Goal: Task Accomplishment & Management: Manage account settings

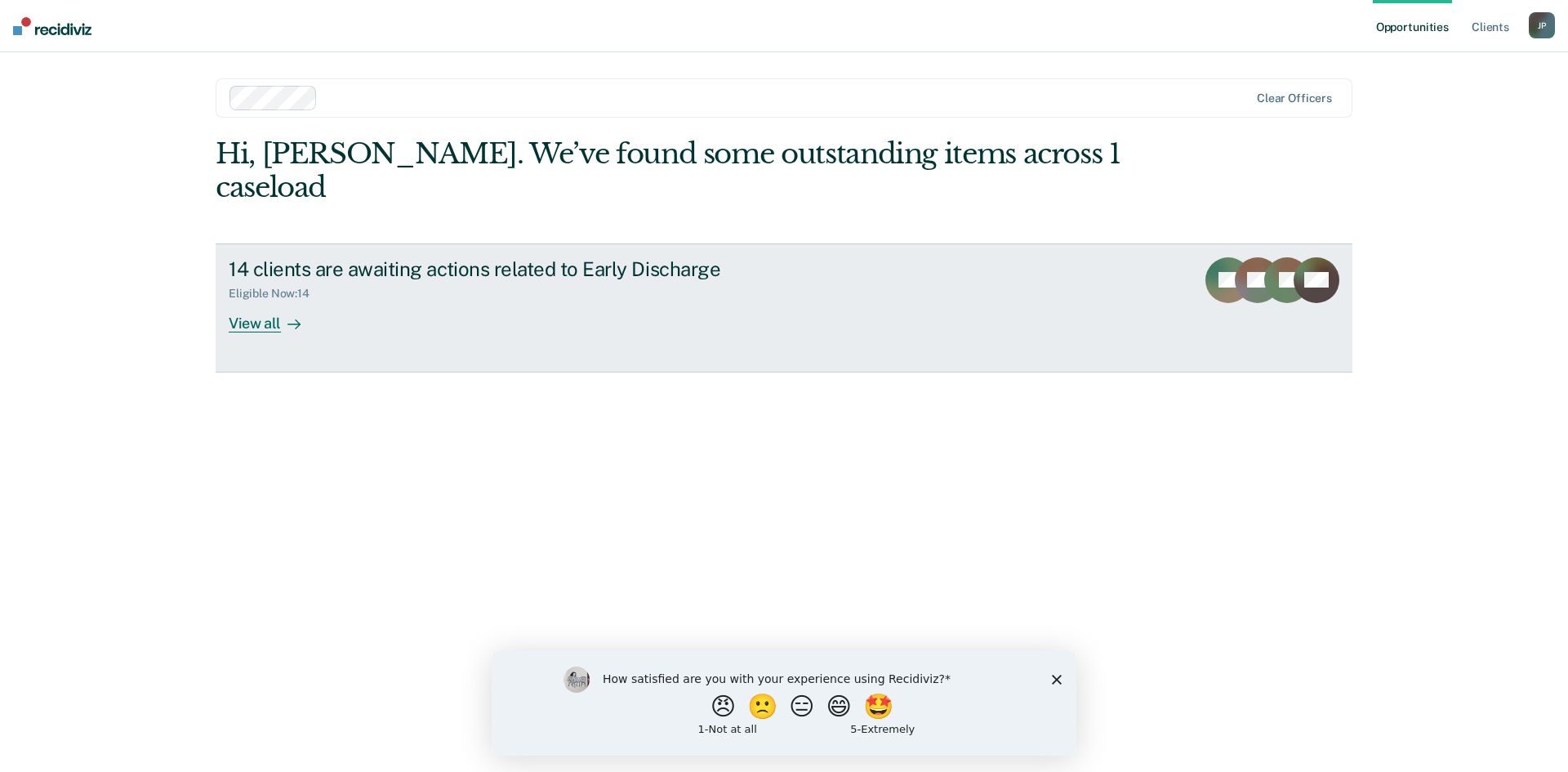
click at [273, 300] on div "View all" at bounding box center [274, 316] width 92 height 32
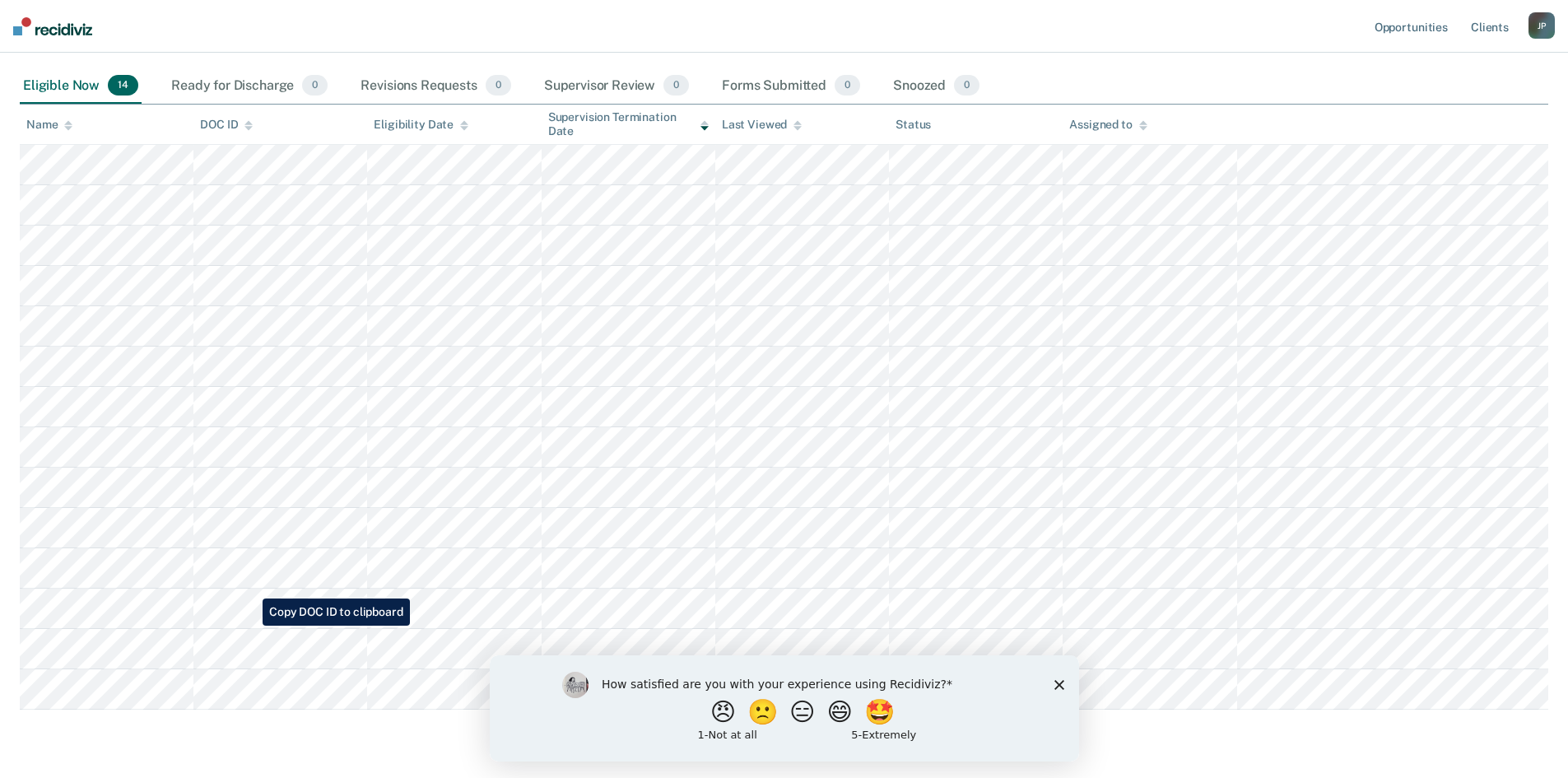
scroll to position [215, 0]
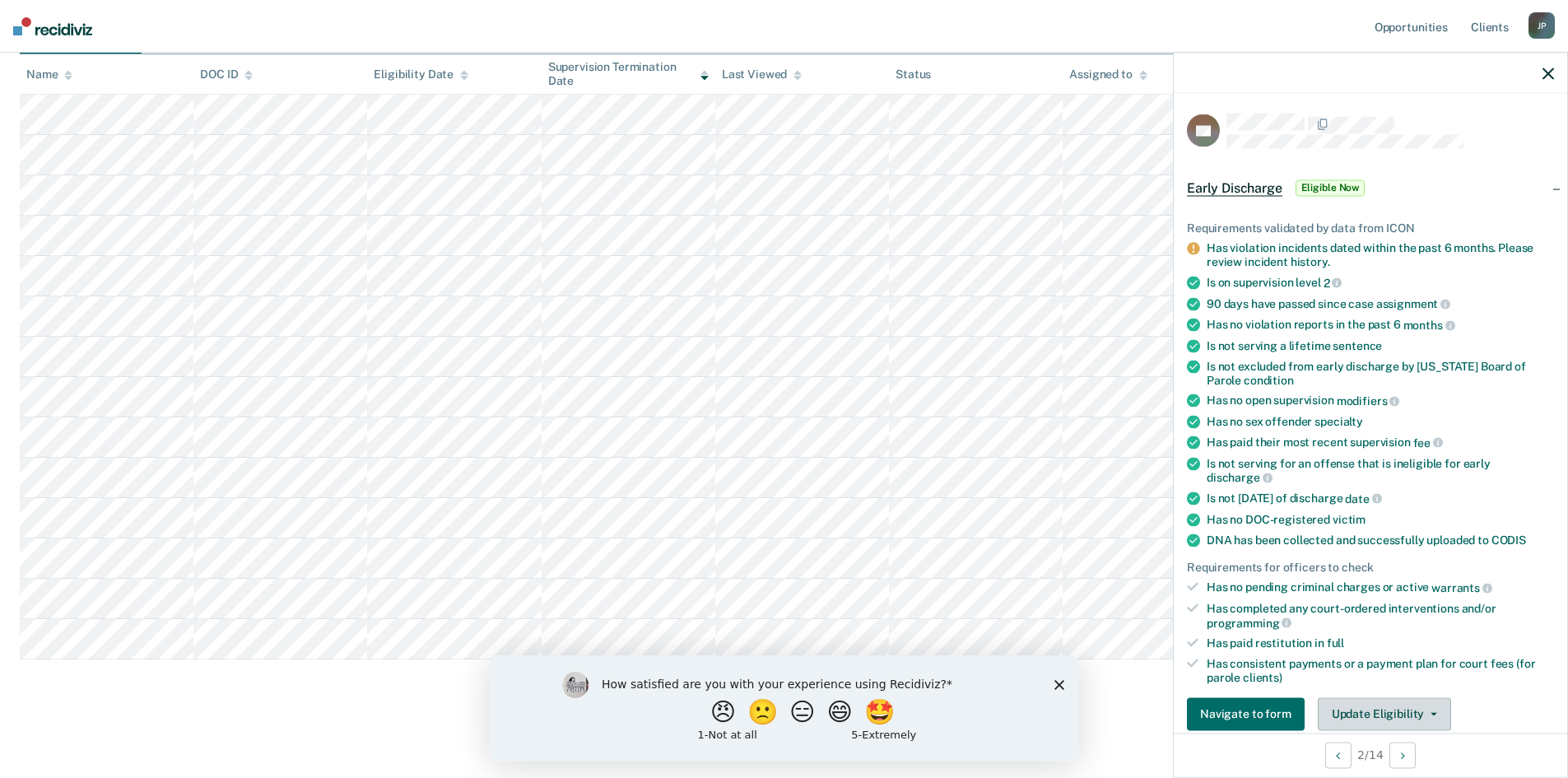
click at [1422, 715] on button "Update Eligibility" at bounding box center [1385, 713] width 134 height 32
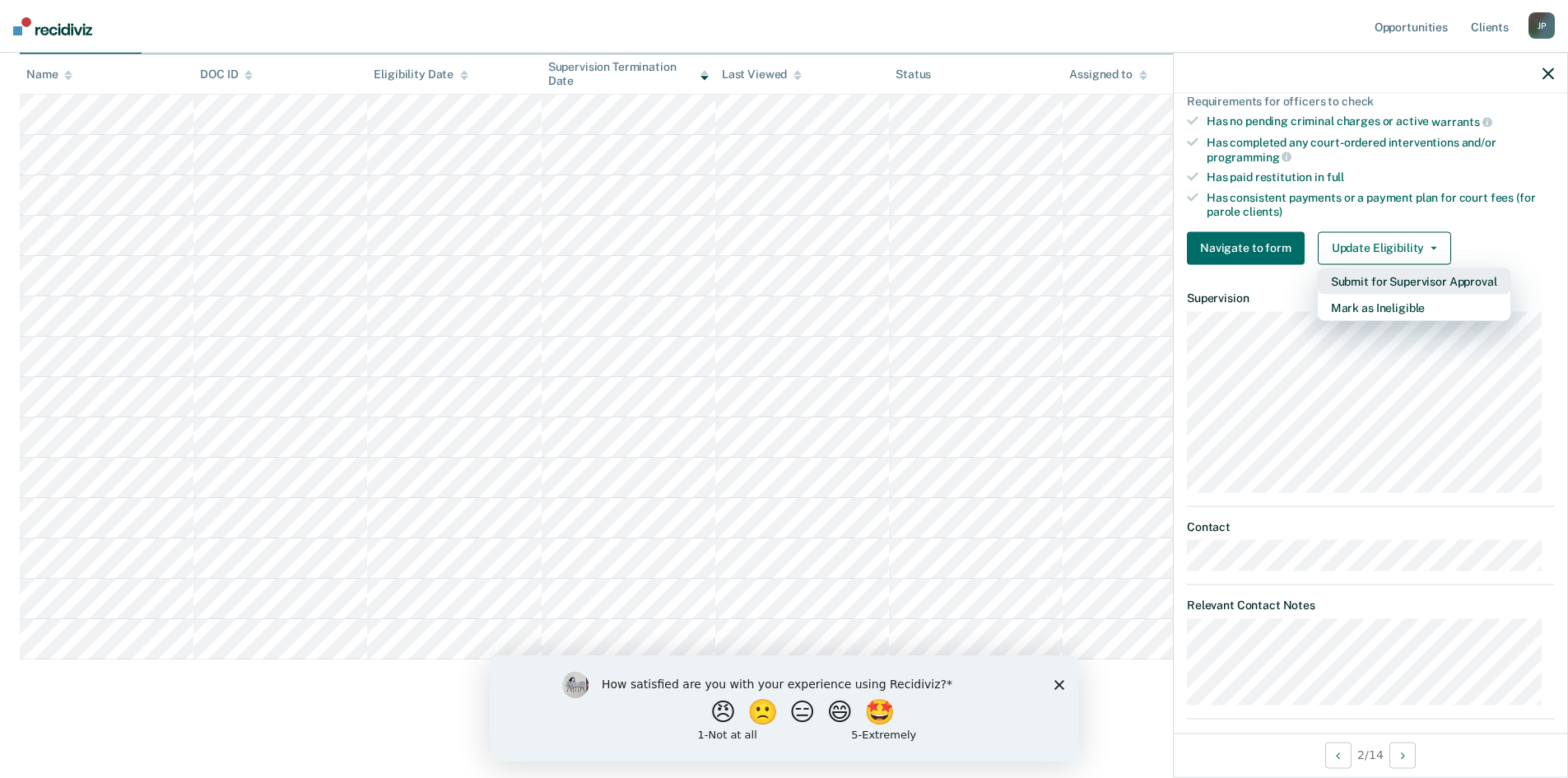
scroll to position [482, 0]
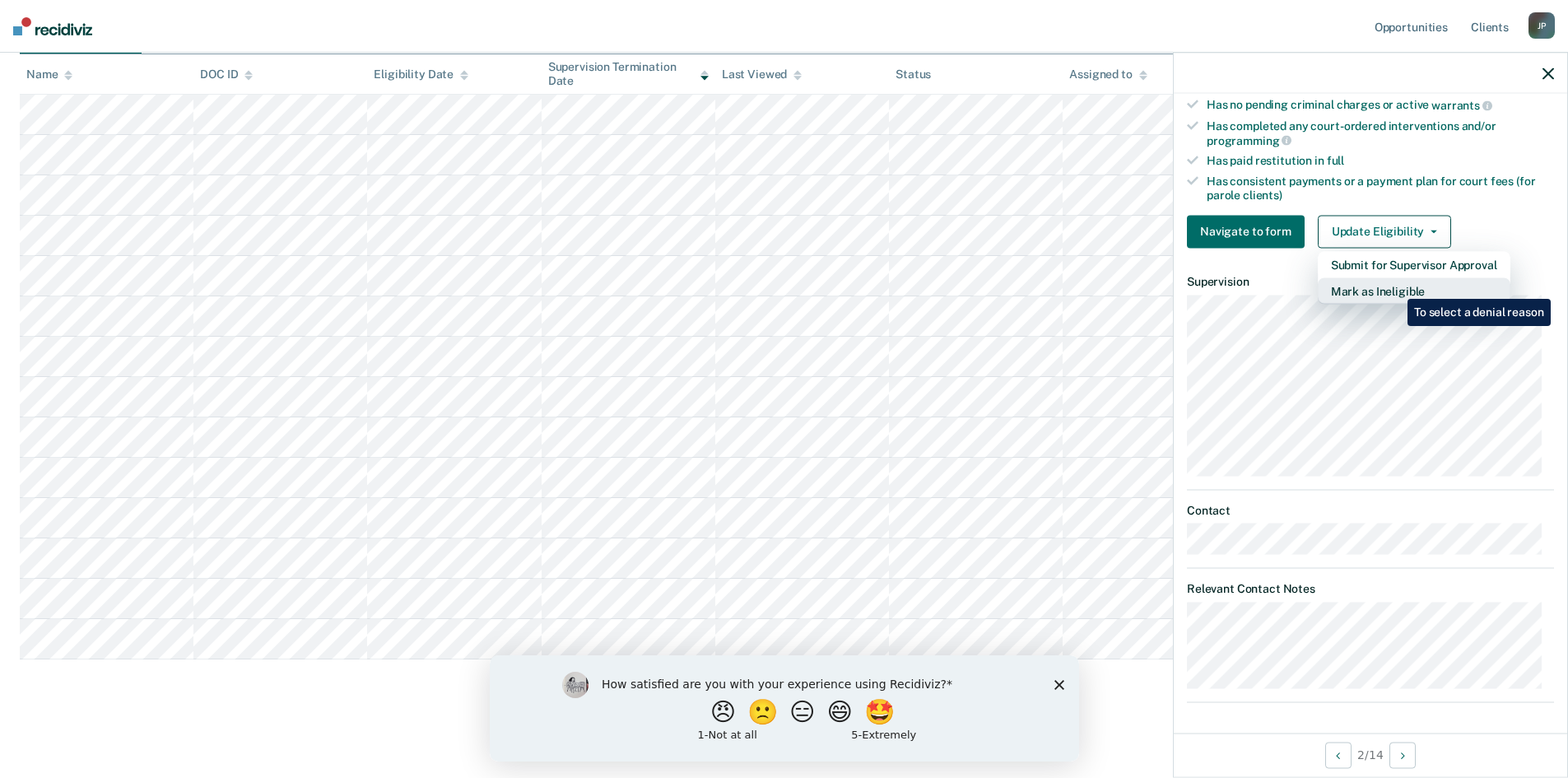
click at [1395, 286] on button "Mark as Ineligible" at bounding box center [1414, 291] width 193 height 27
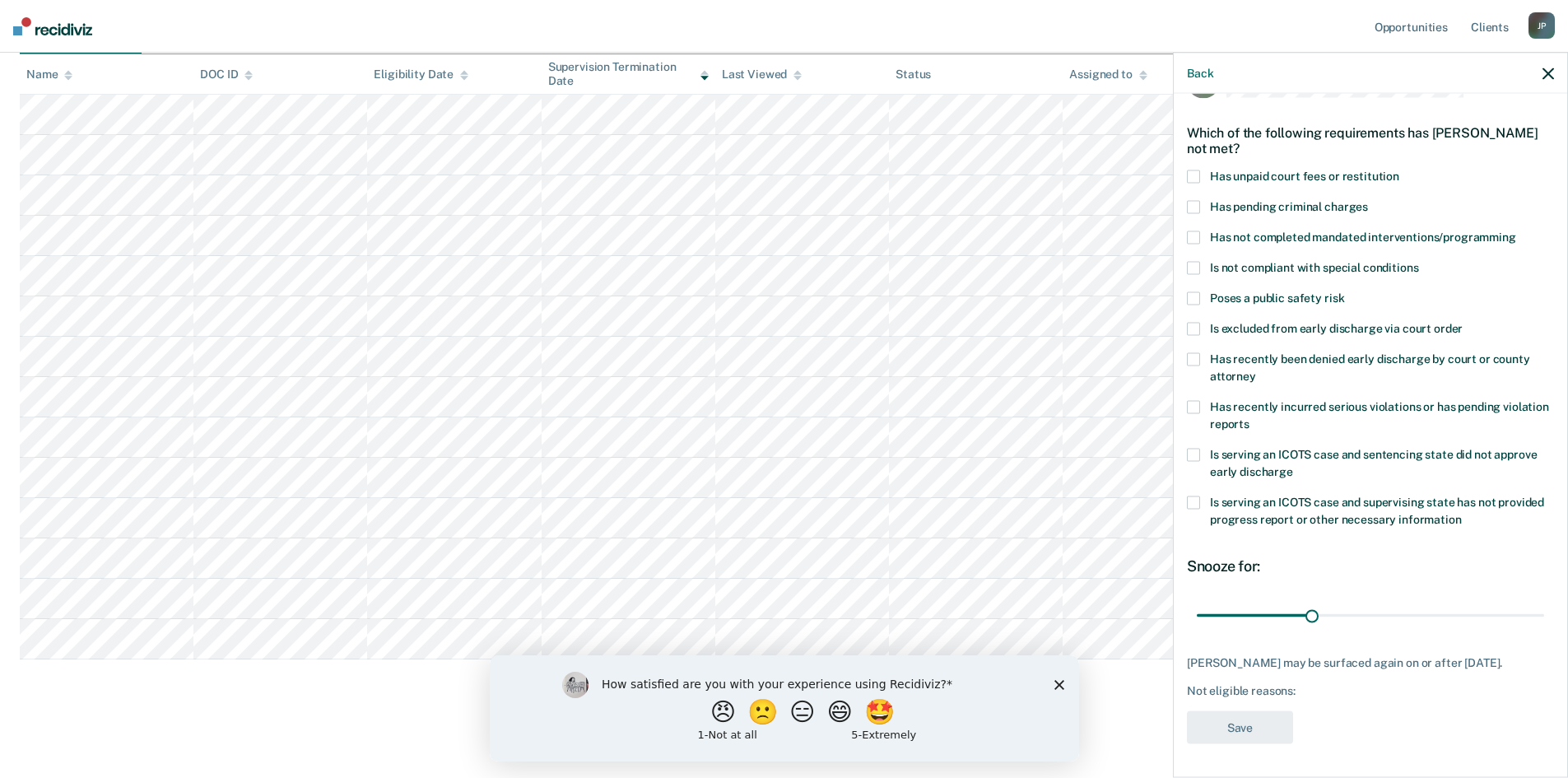
scroll to position [62, 0]
click at [1197, 170] on span at bounding box center [1194, 177] width 13 height 13
click at [1189, 200] on span at bounding box center [1194, 206] width 13 height 13
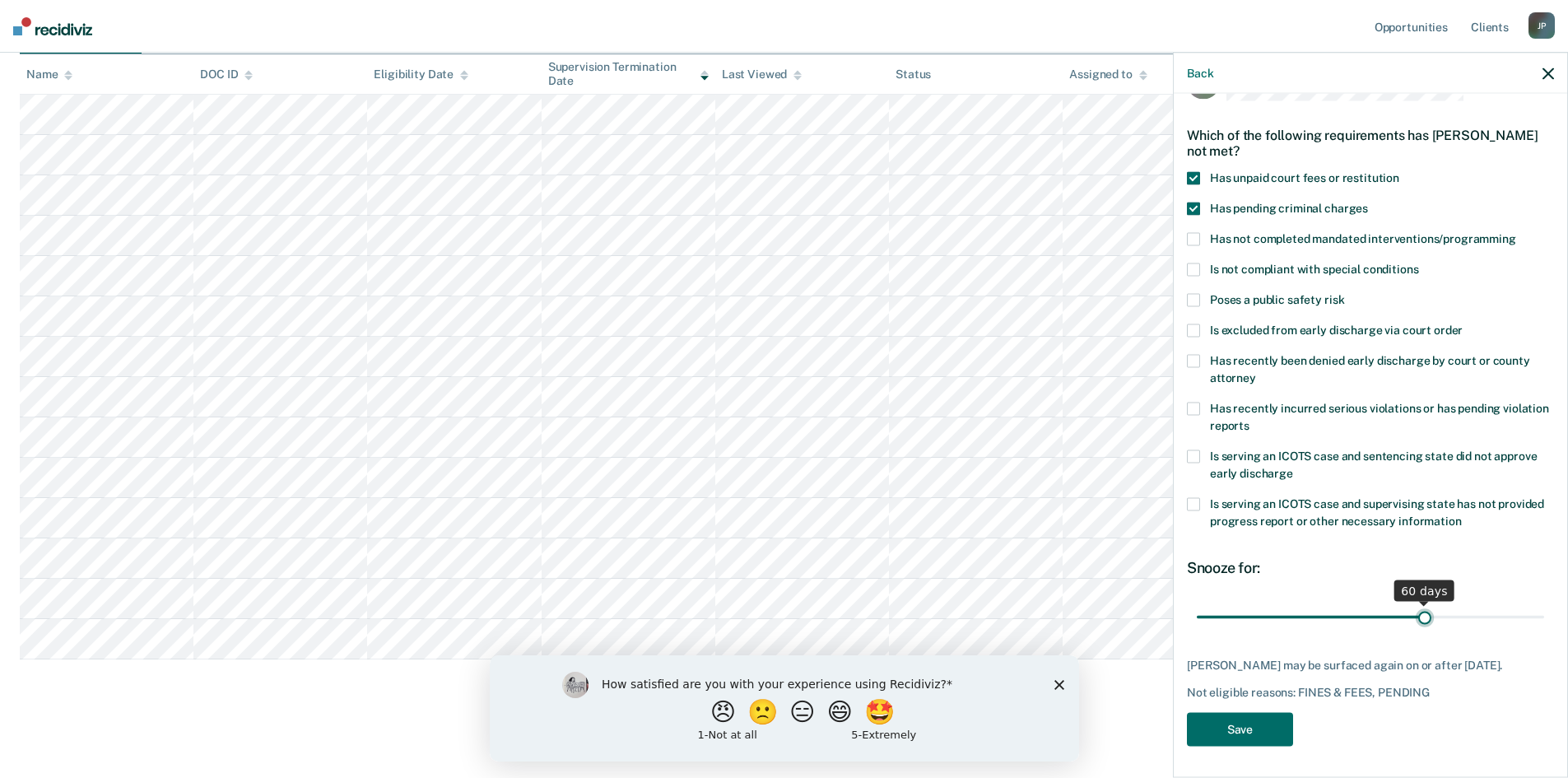
drag, startPoint x: 1307, startPoint y: 605, endPoint x: 1417, endPoint y: 619, distance: 110.9
type input "60"
click at [1417, 619] on input "range" at bounding box center [1370, 617] width 348 height 29
click at [1237, 730] on button "Save" at bounding box center [1240, 729] width 106 height 33
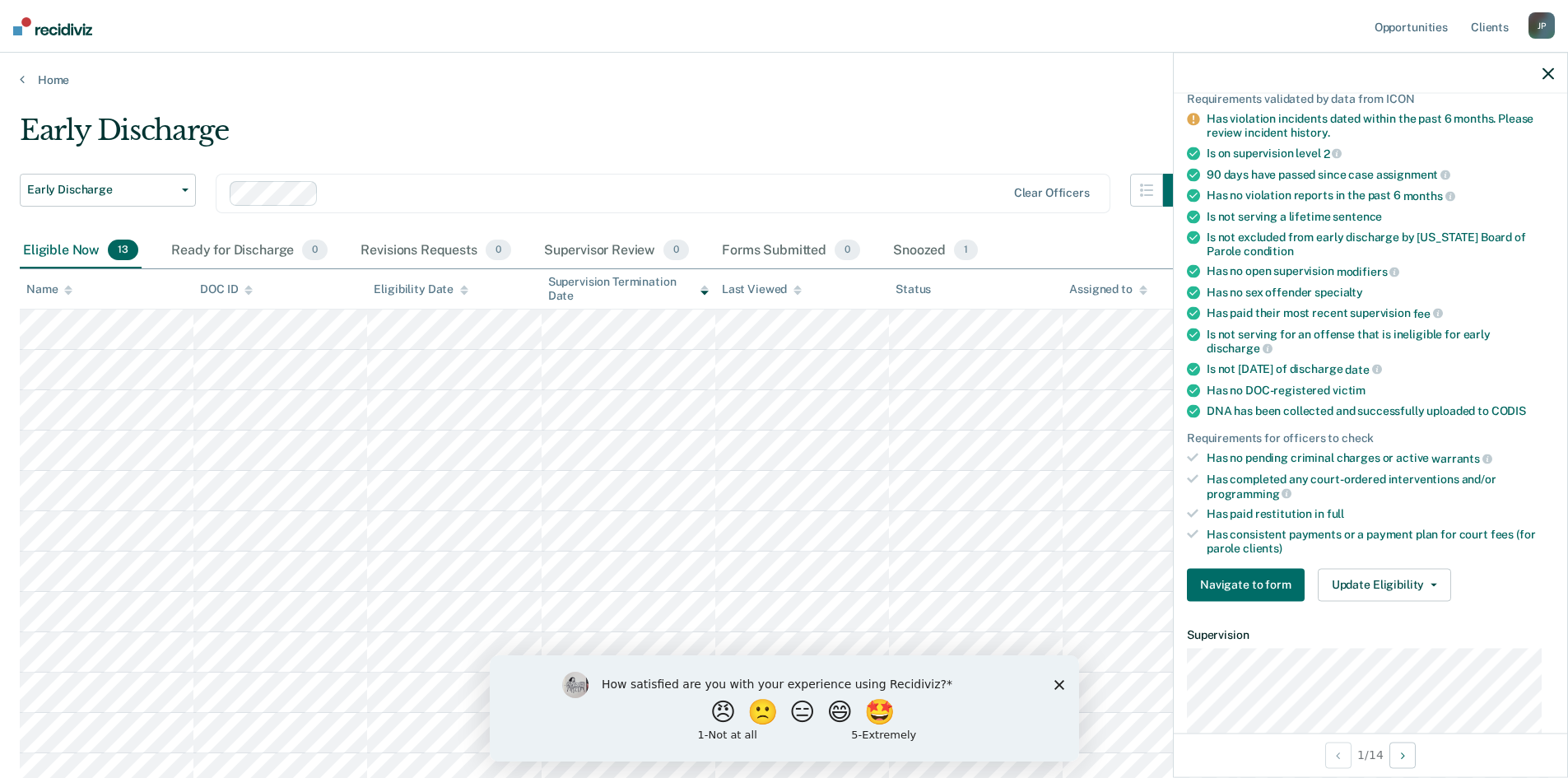
scroll to position [130, 0]
click at [1430, 582] on icon "button" at bounding box center [1433, 583] width 7 height 3
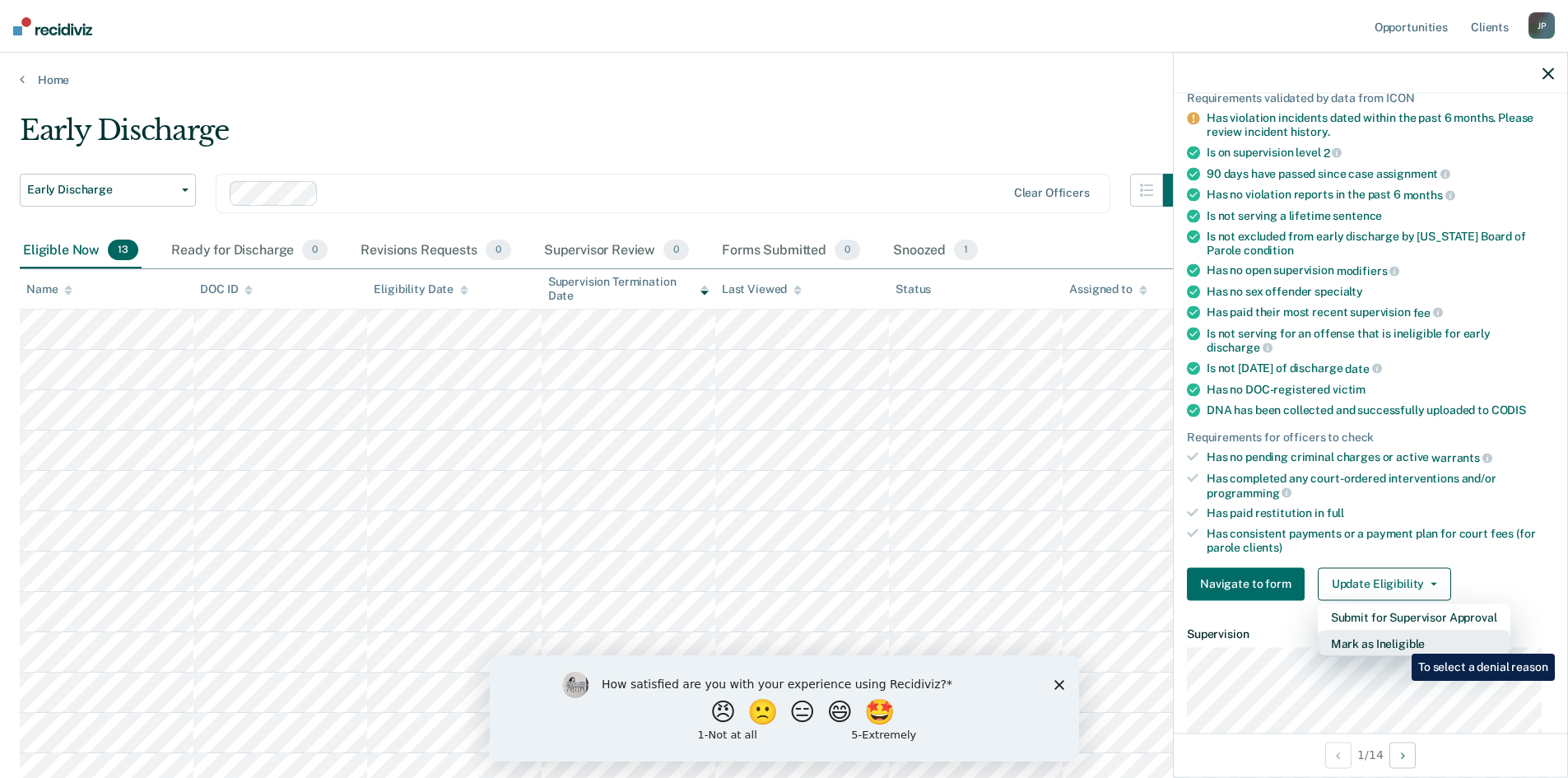
click at [1400, 641] on button "Mark as Ineligible" at bounding box center [1414, 643] width 193 height 27
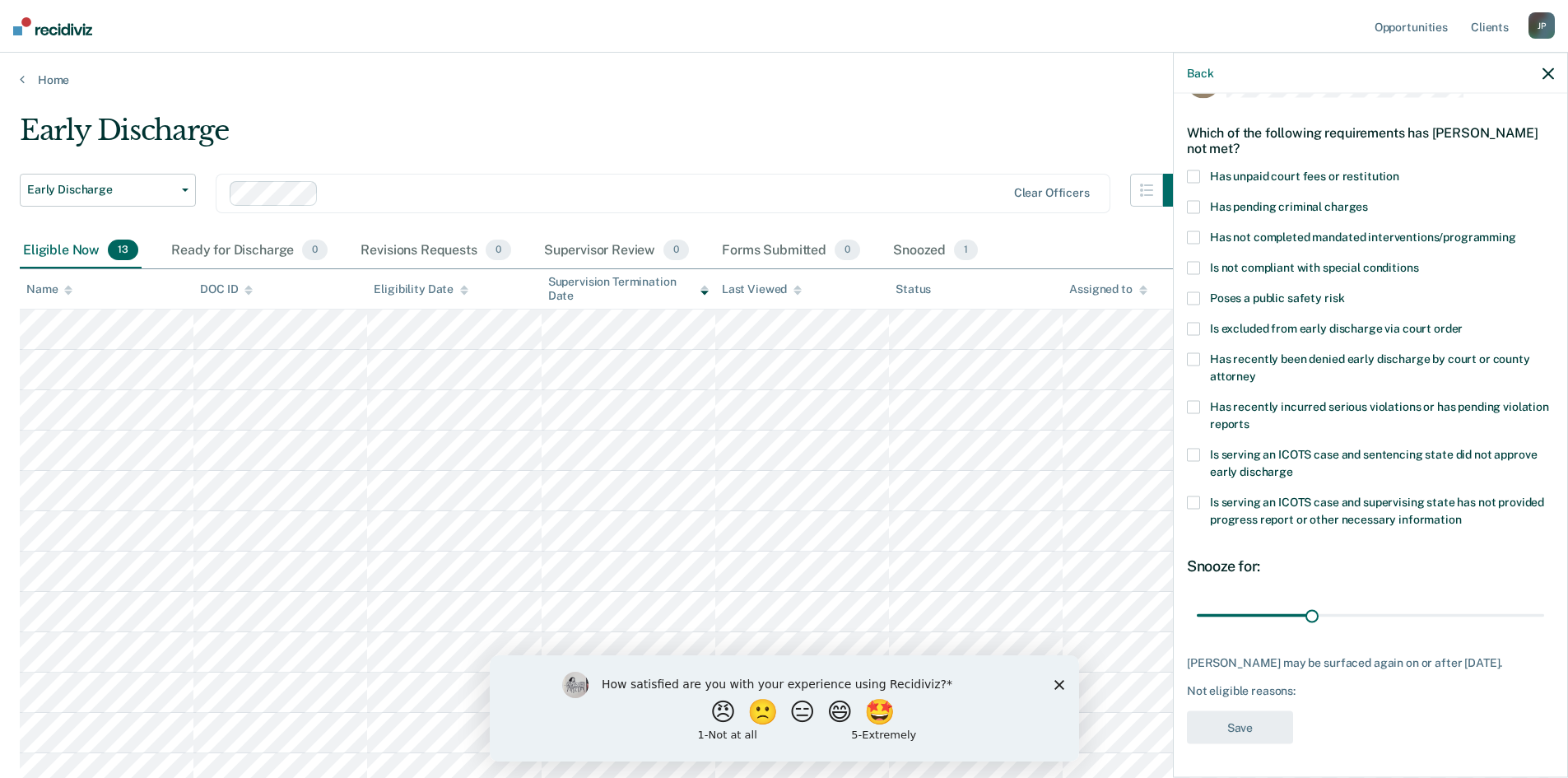
scroll to position [62, 0]
click at [1190, 230] on span at bounding box center [1194, 237] width 13 height 13
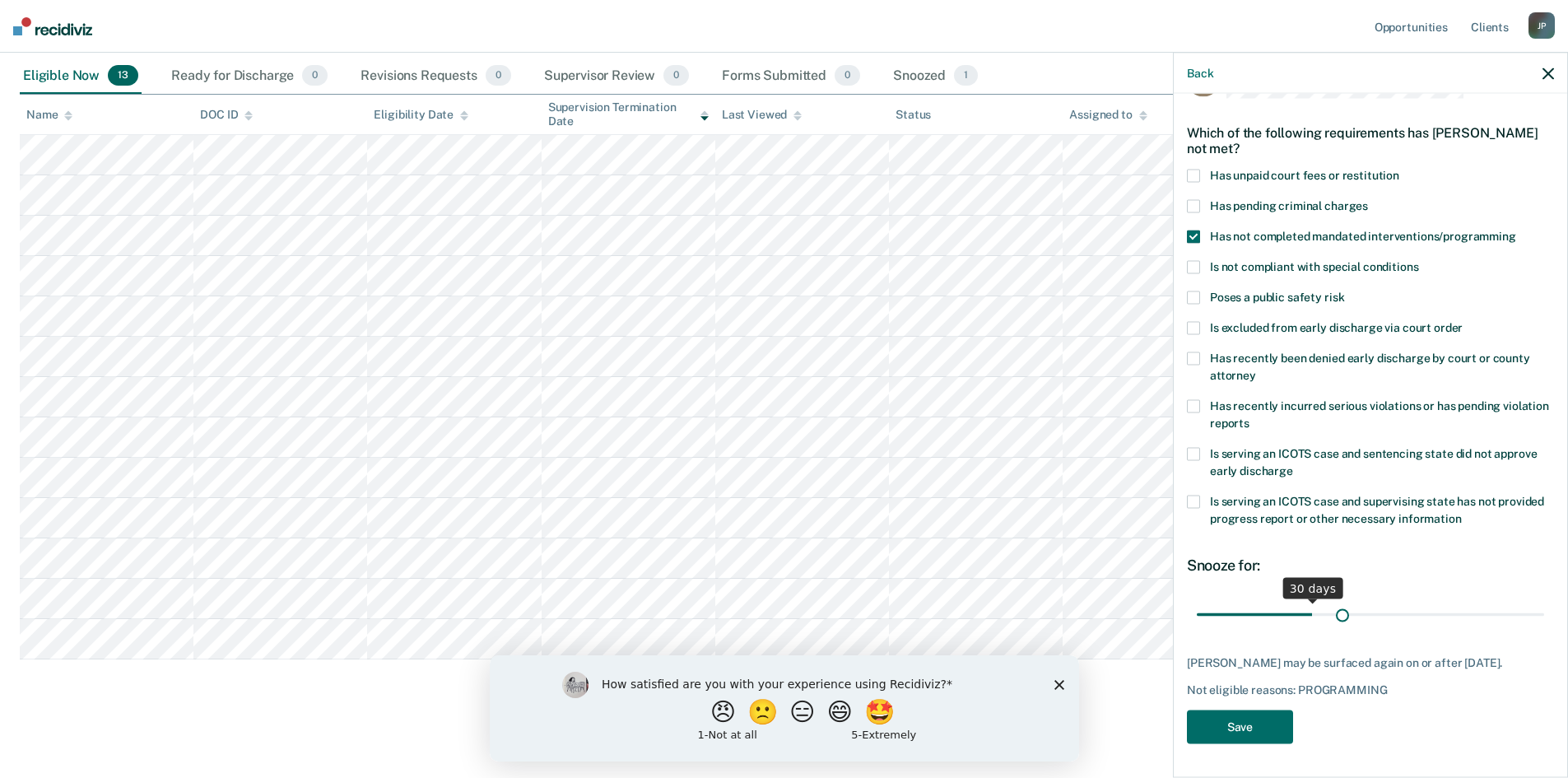
scroll to position [48, 0]
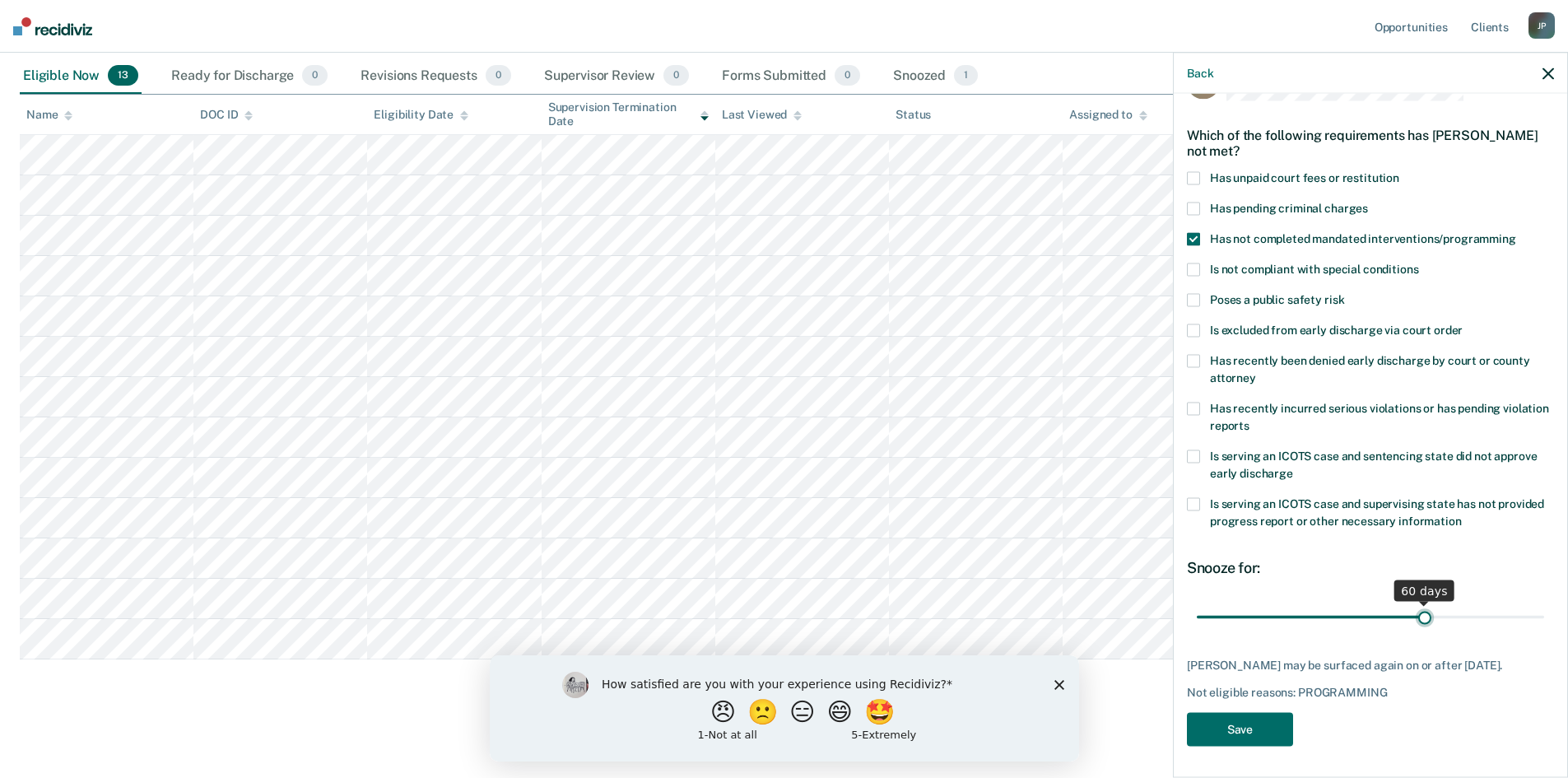
drag, startPoint x: 1308, startPoint y: 602, endPoint x: 1416, endPoint y: 630, distance: 111.6
type input "60"
click at [1416, 630] on input "range" at bounding box center [1370, 617] width 348 height 29
click at [1238, 731] on button "Save" at bounding box center [1240, 729] width 106 height 33
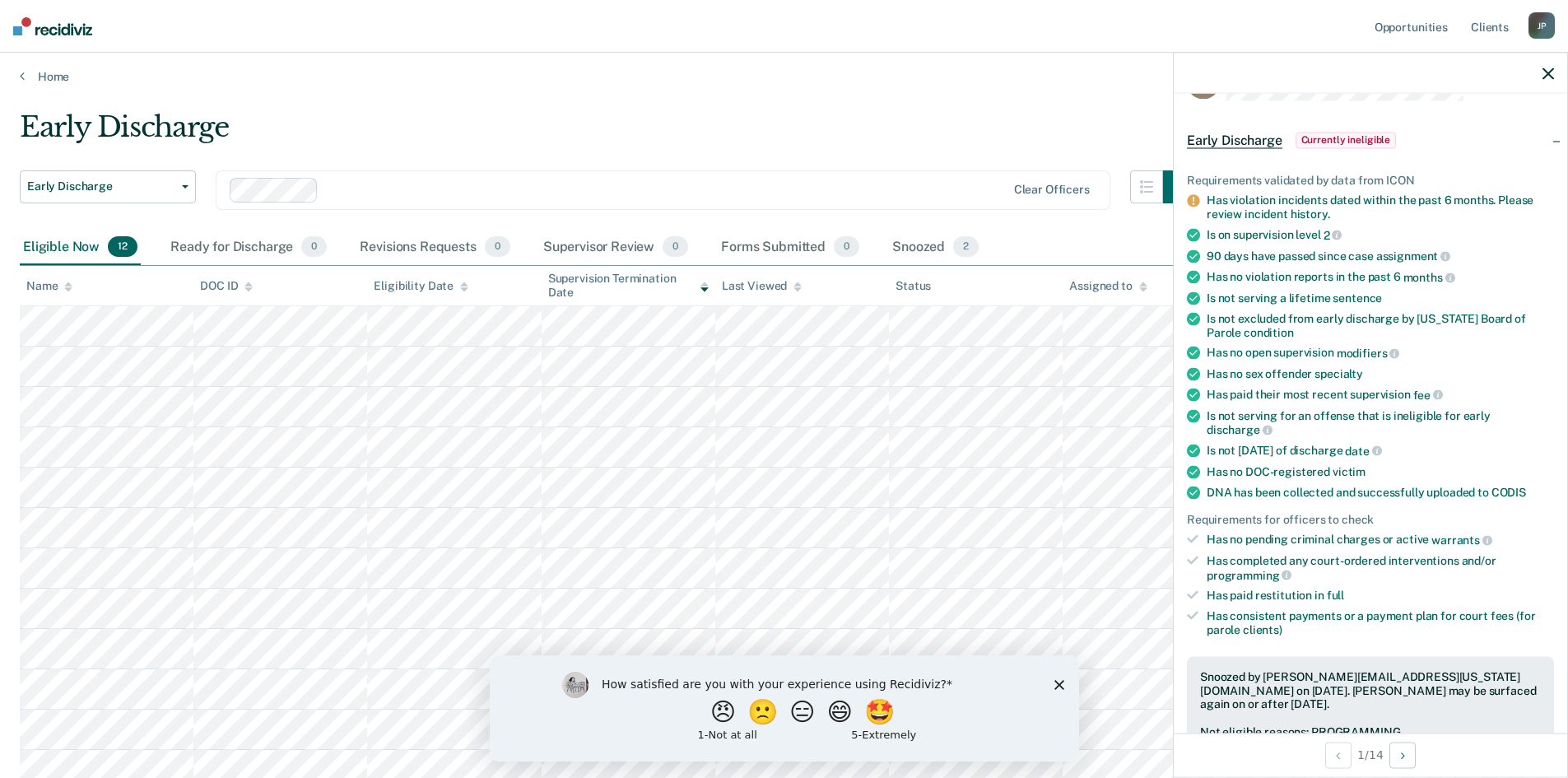
scroll to position [0, 0]
